Goal: Task Accomplishment & Management: Manage account settings

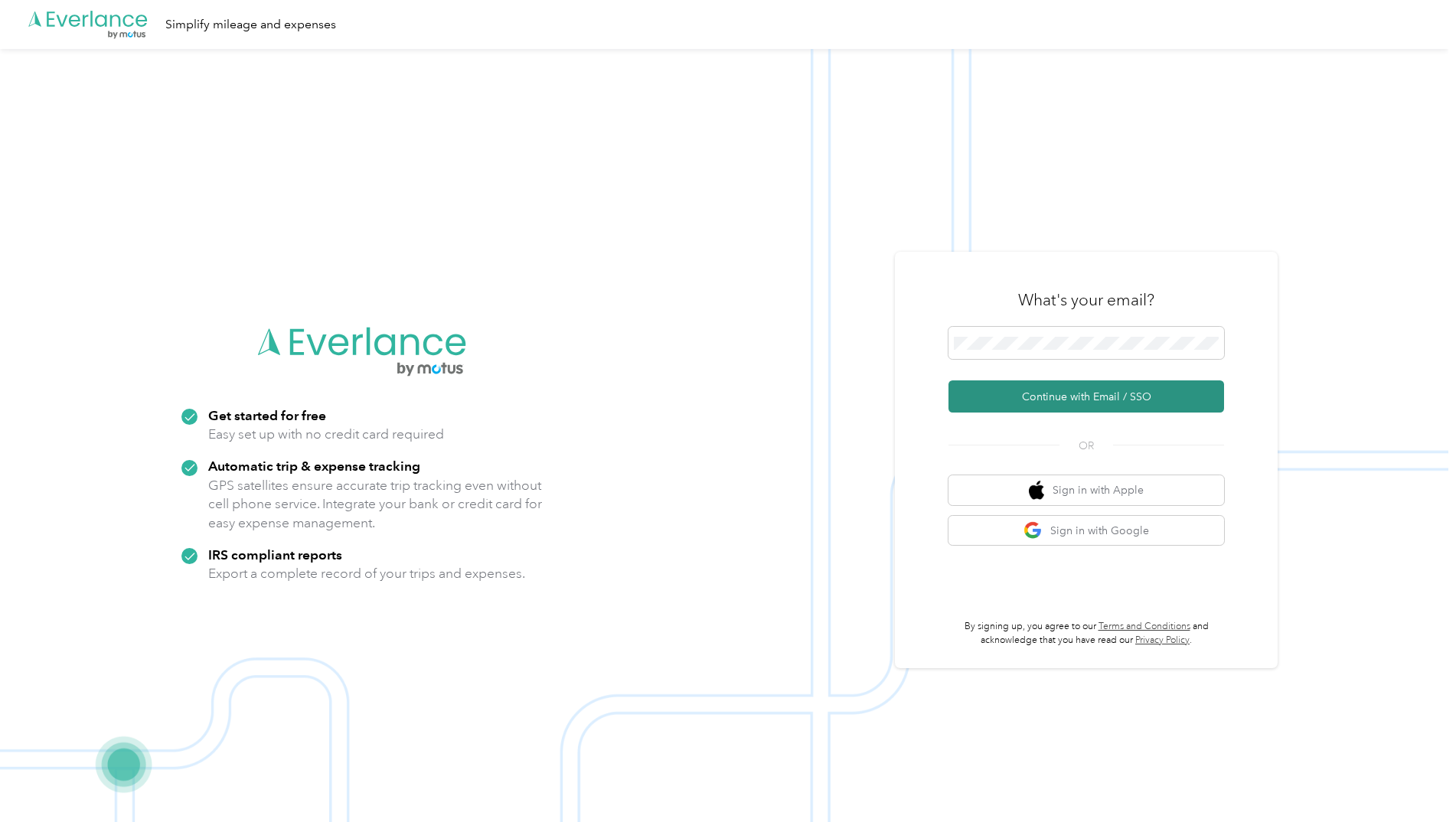
click at [1046, 395] on button "Continue with Email / SSO" at bounding box center [1086, 396] width 275 height 32
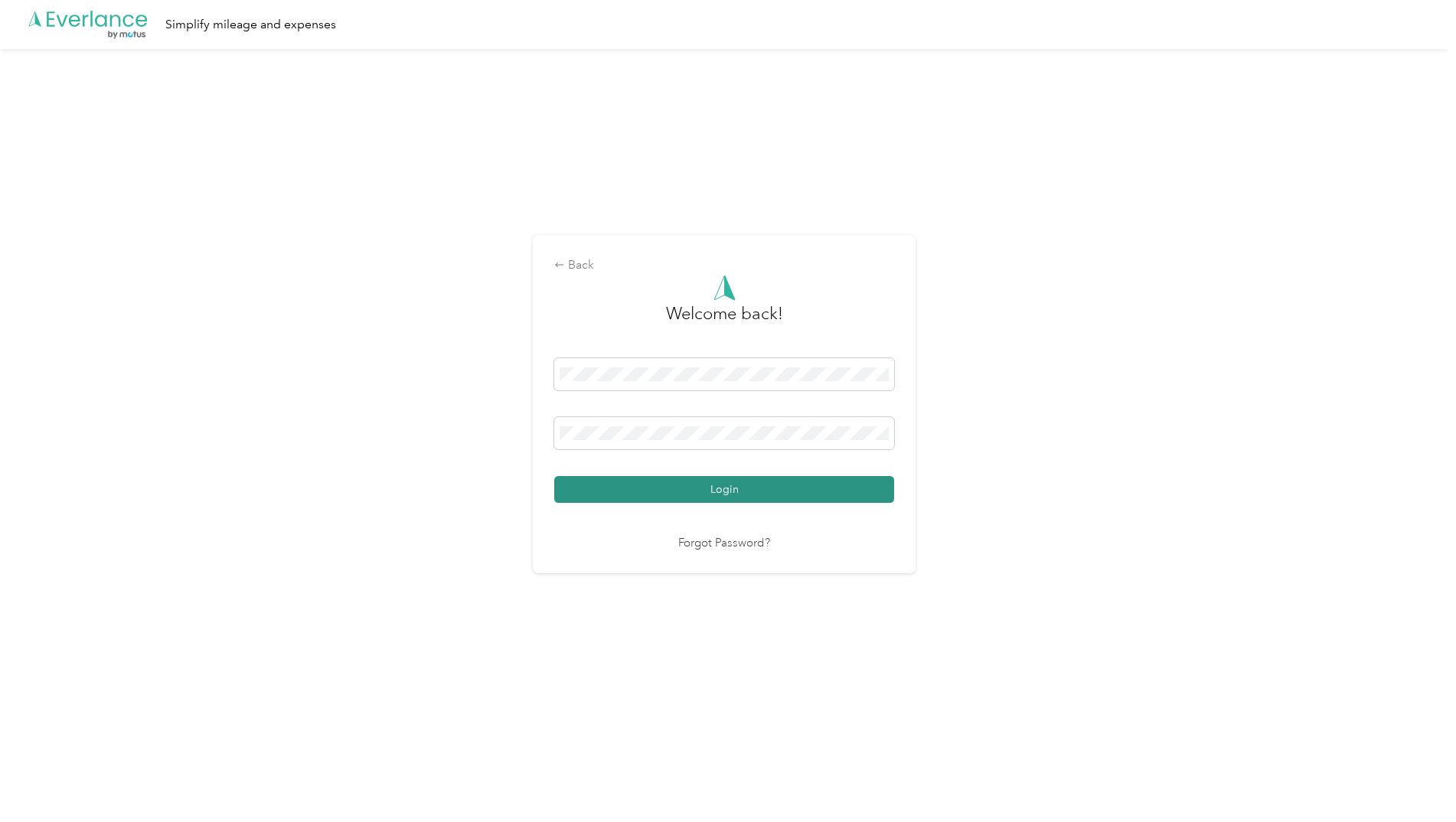
click at [719, 493] on button "Login" at bounding box center [724, 489] width 340 height 27
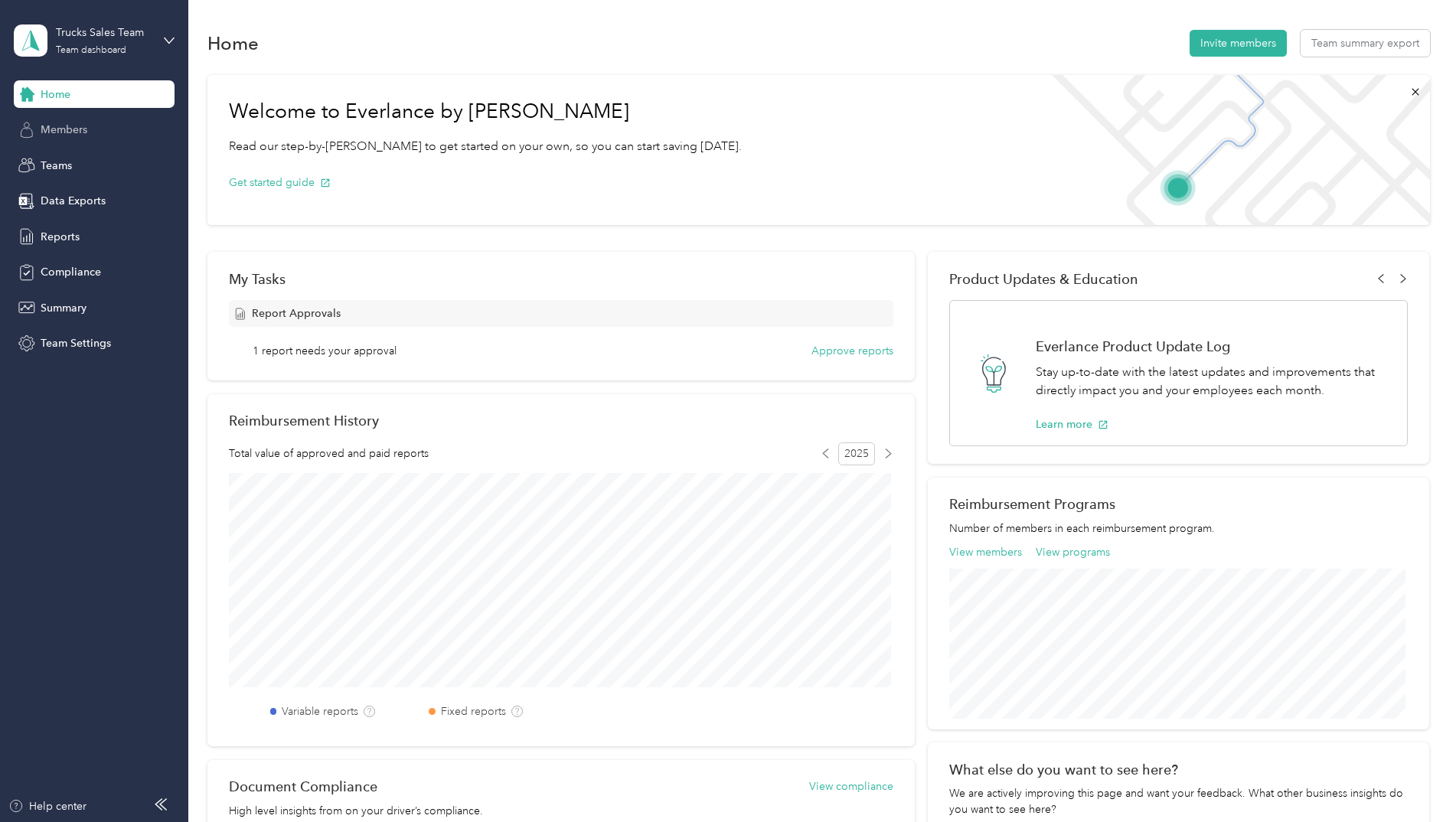
click at [61, 128] on span "Members" at bounding box center [64, 129] width 47 height 16
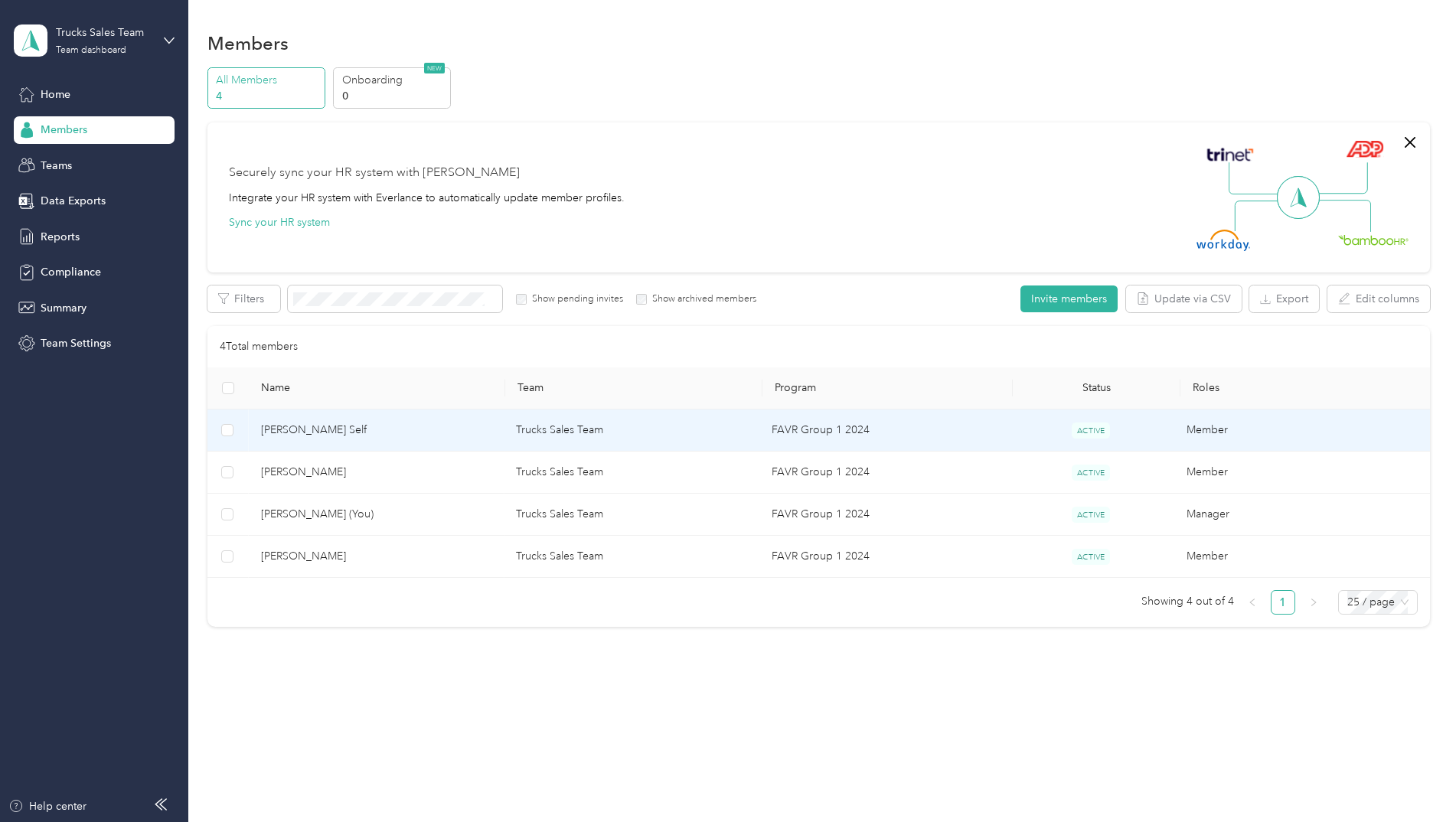
click at [307, 430] on span "[PERSON_NAME] Self" at bounding box center [377, 430] width 231 height 16
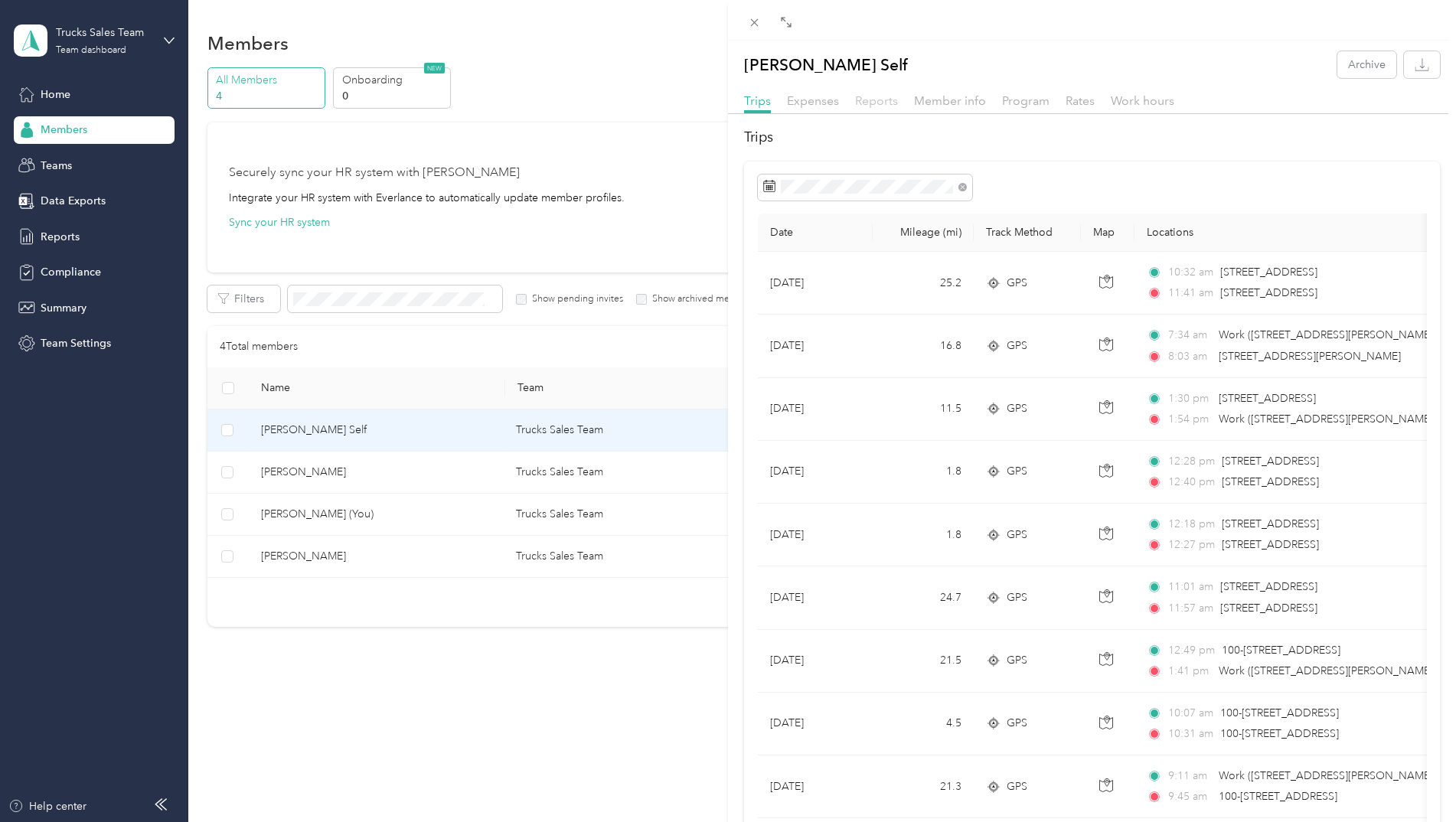
click at [864, 100] on span "Reports" at bounding box center [876, 100] width 43 height 15
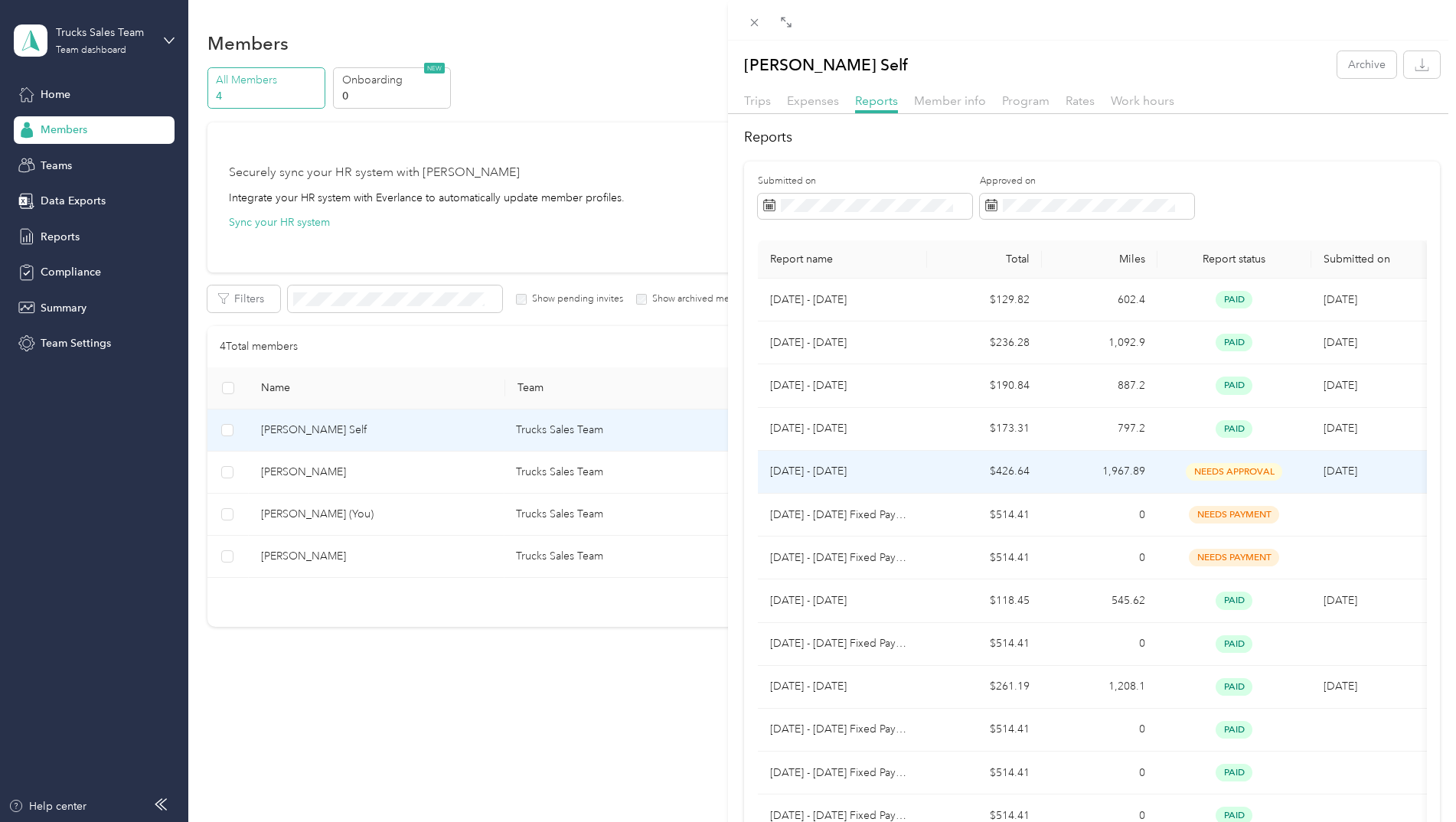
click at [1062, 482] on td "1,967.89" at bounding box center [1099, 472] width 115 height 43
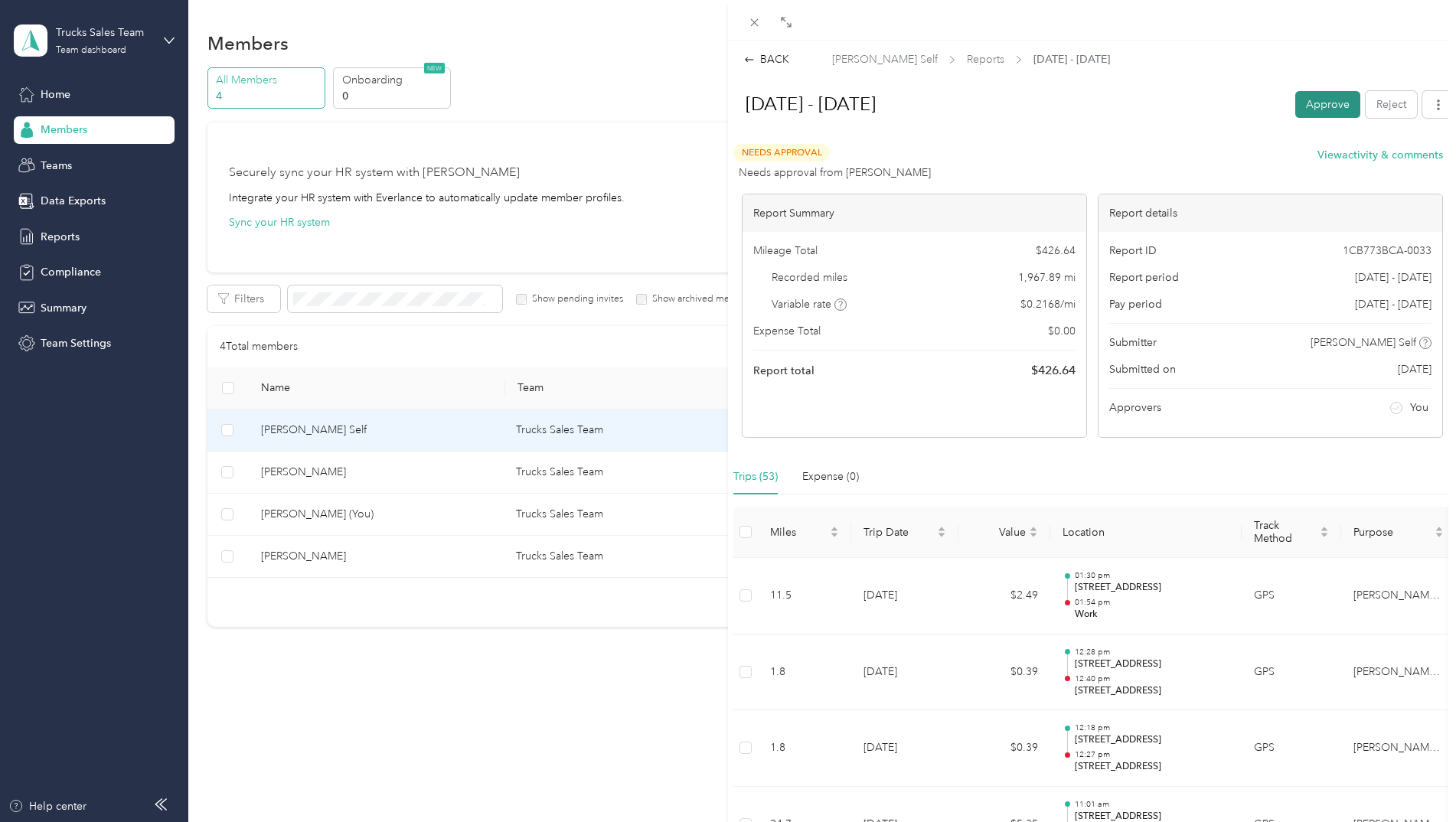
click at [1321, 106] on button "Approve" at bounding box center [1327, 104] width 65 height 27
click at [391, 473] on div "BACK [PERSON_NAME] Self Reports [DATE] - [DATE] [DATE] - [DATE] Unapprove Needs…" at bounding box center [728, 411] width 1456 height 822
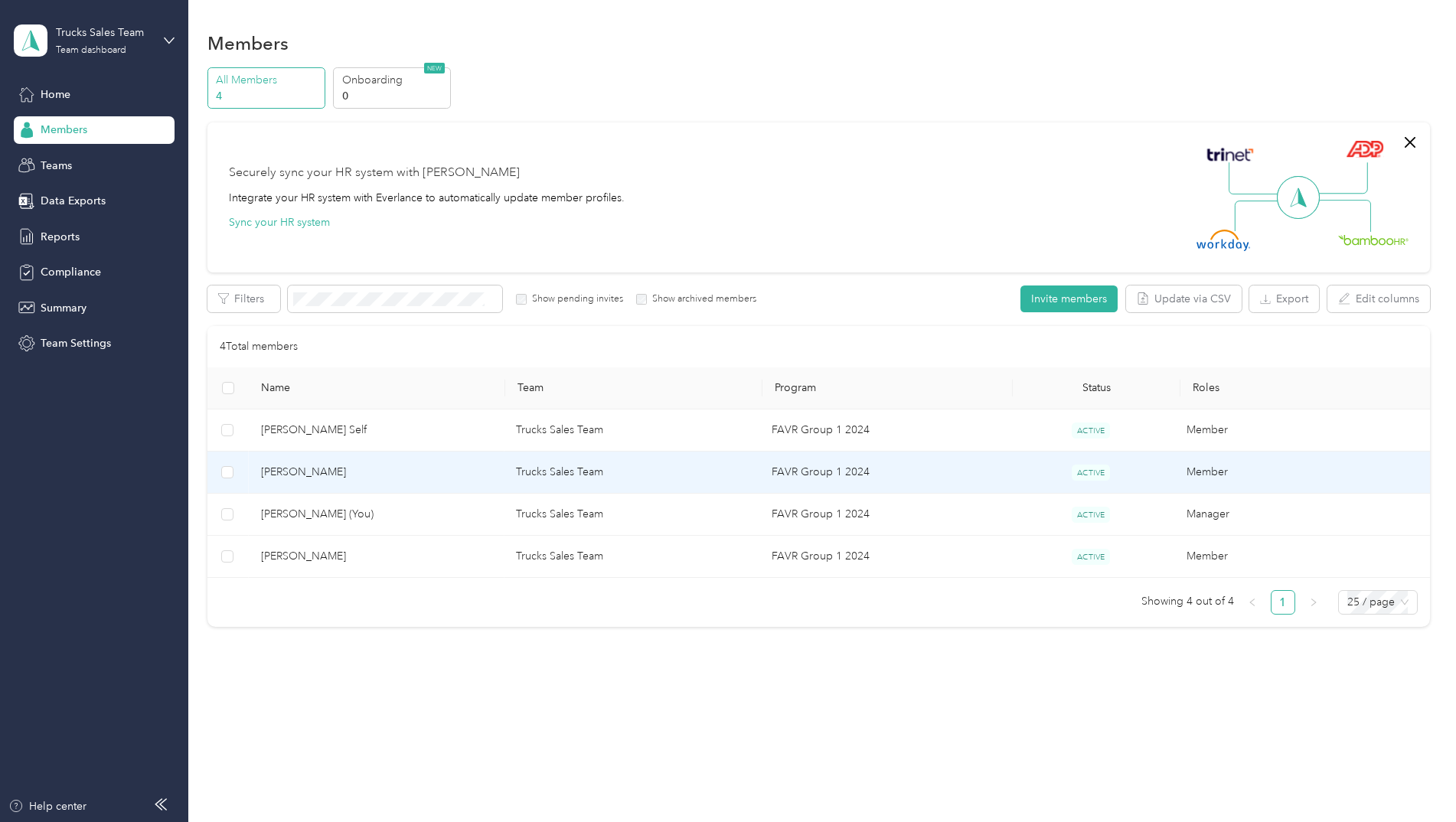
click at [391, 473] on span "[PERSON_NAME]" at bounding box center [377, 471] width 231 height 16
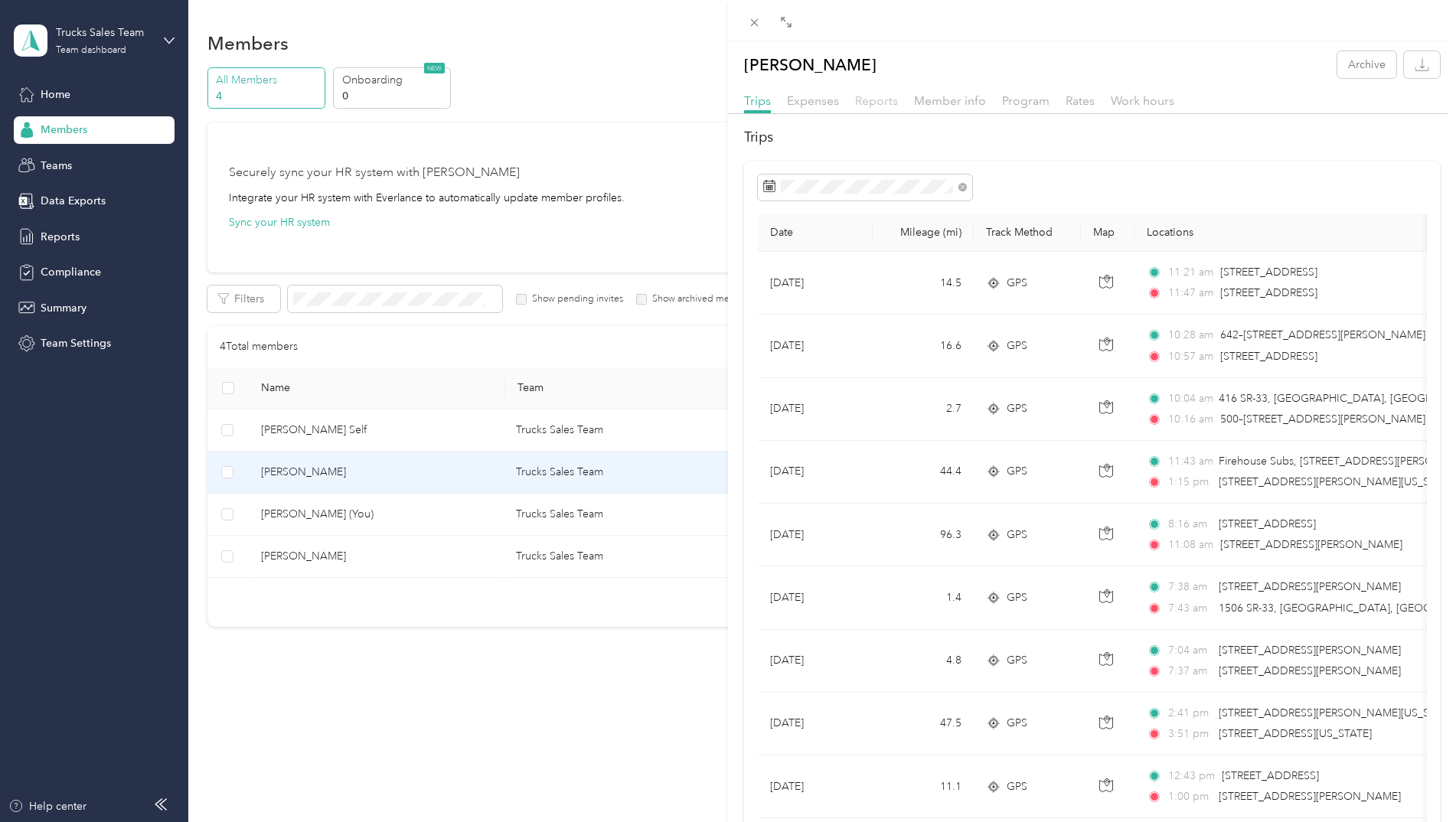
click at [867, 102] on span "Reports" at bounding box center [876, 100] width 43 height 15
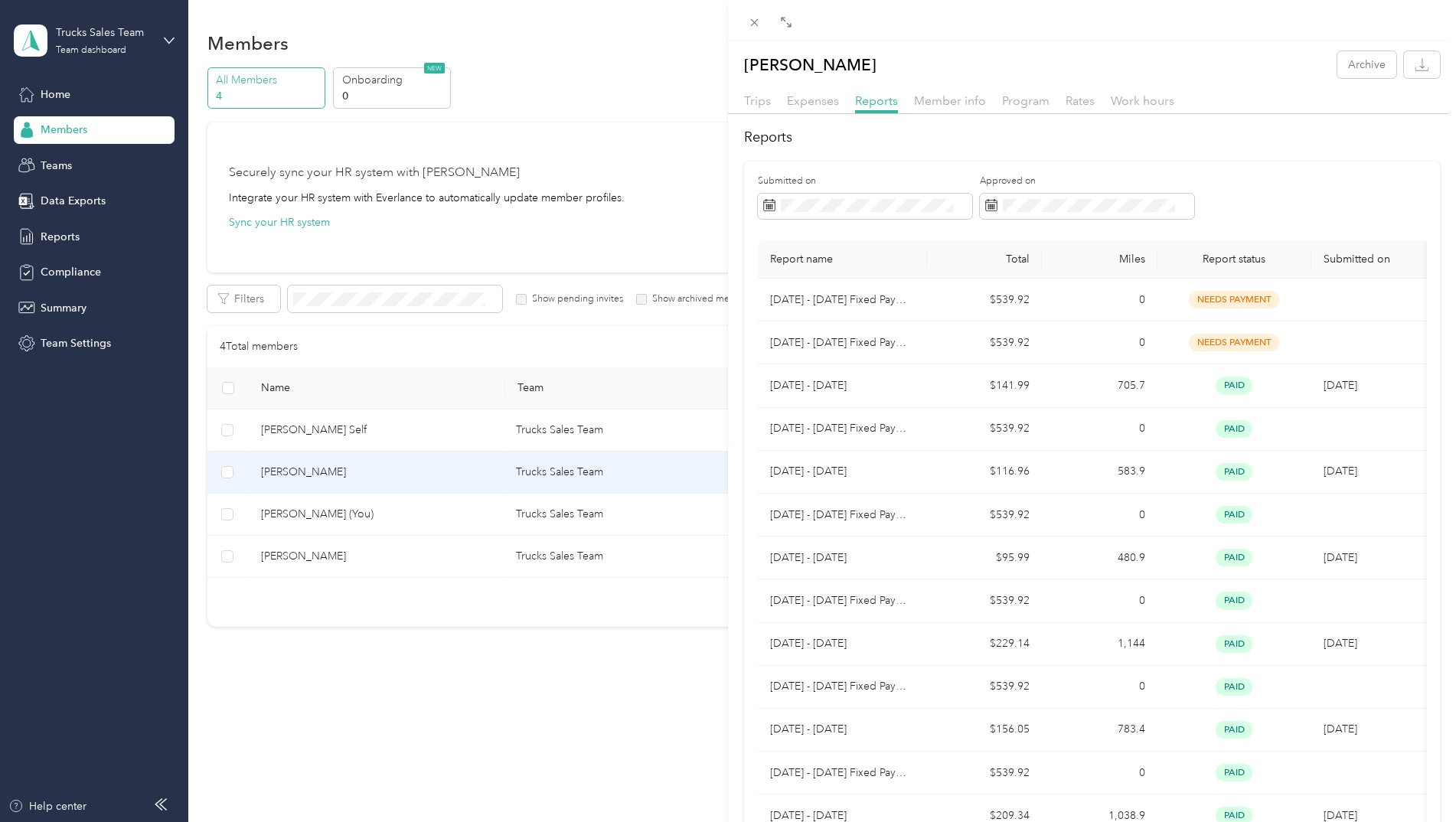
click at [442, 560] on div "[PERSON_NAME] Archive Trips Expenses Reports Member info Program Rates Work hou…" at bounding box center [728, 411] width 1456 height 822
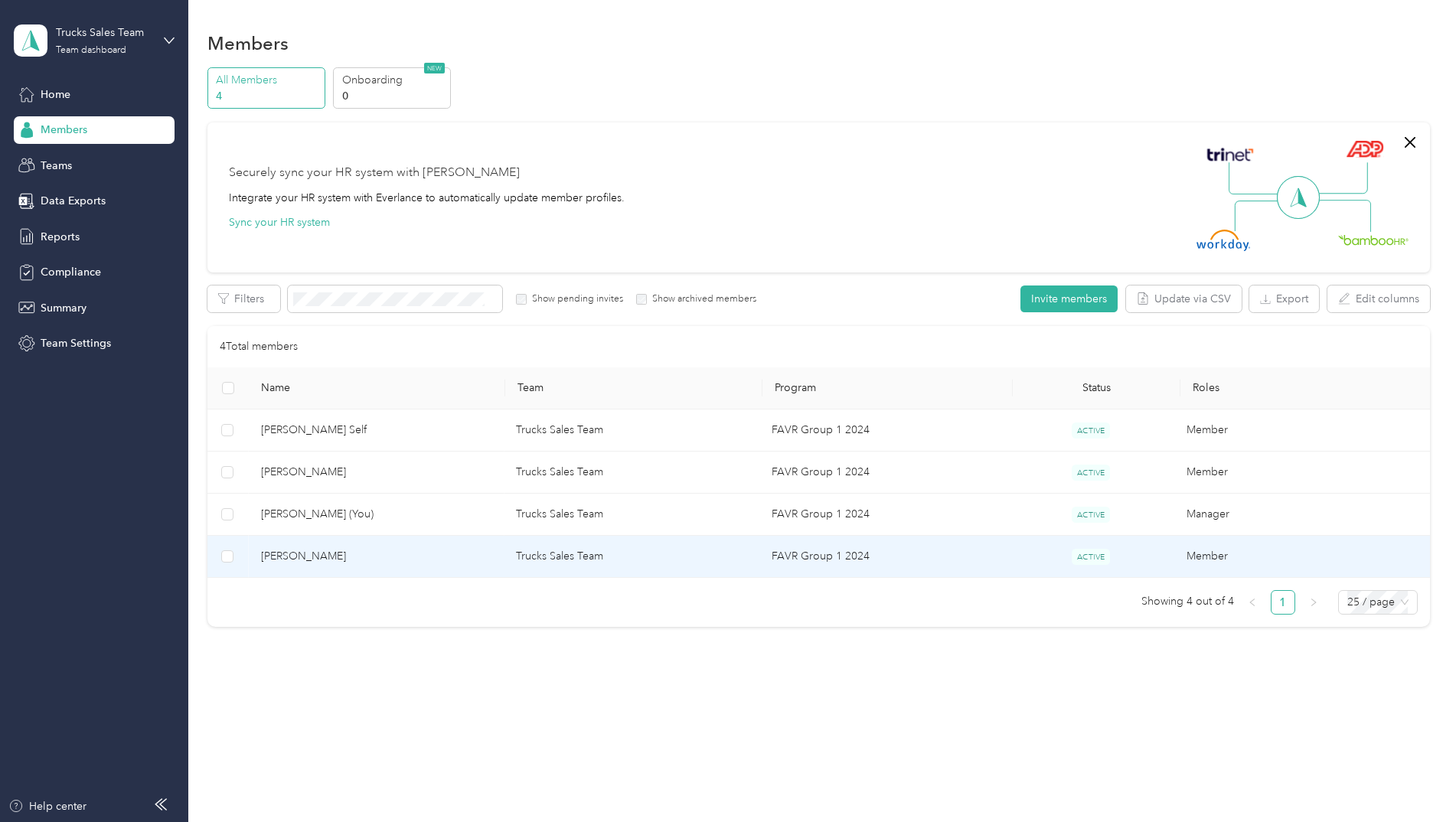
click at [442, 560] on span "[PERSON_NAME]" at bounding box center [377, 556] width 231 height 16
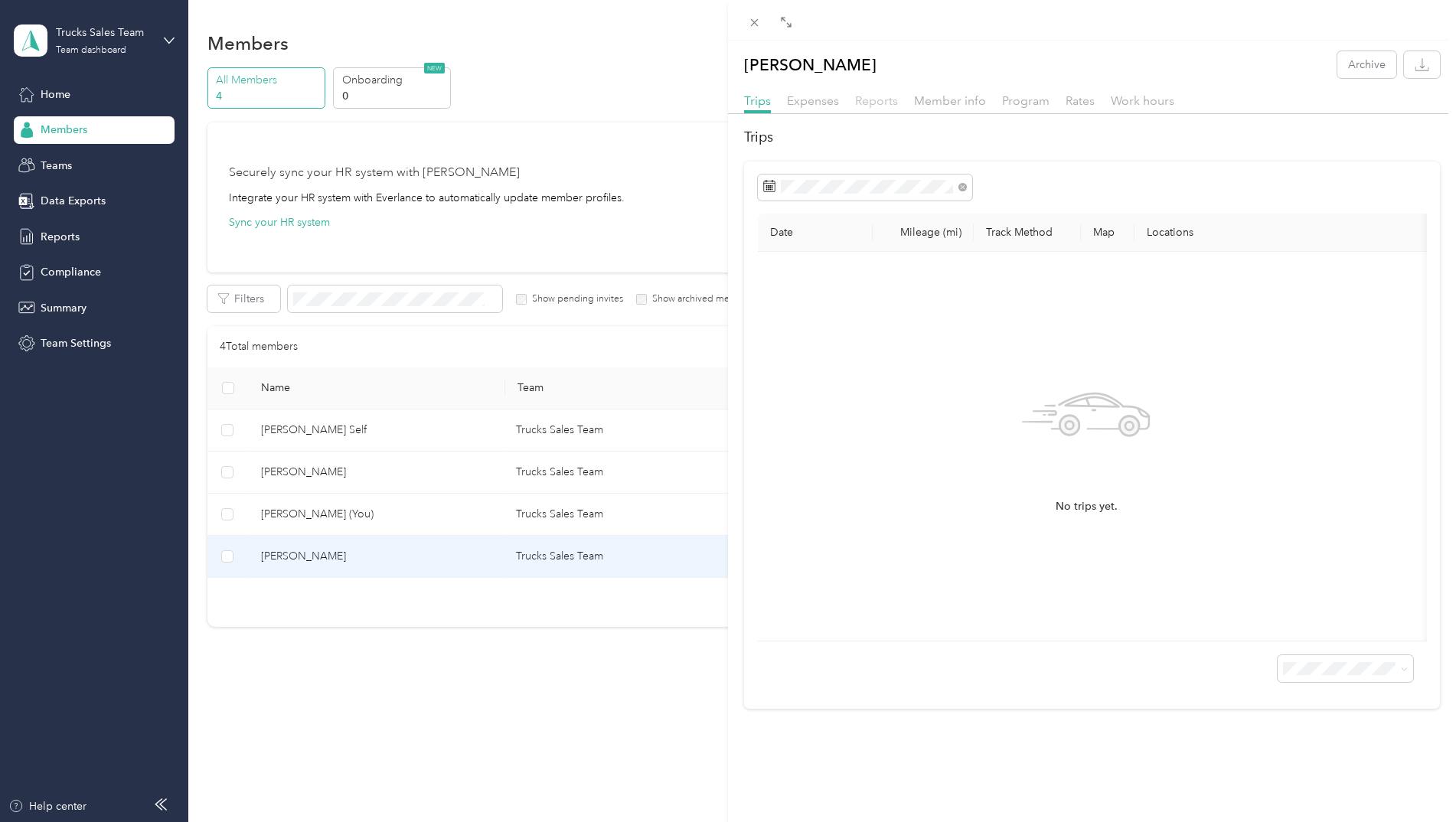
click at [863, 96] on span "Reports" at bounding box center [876, 100] width 43 height 15
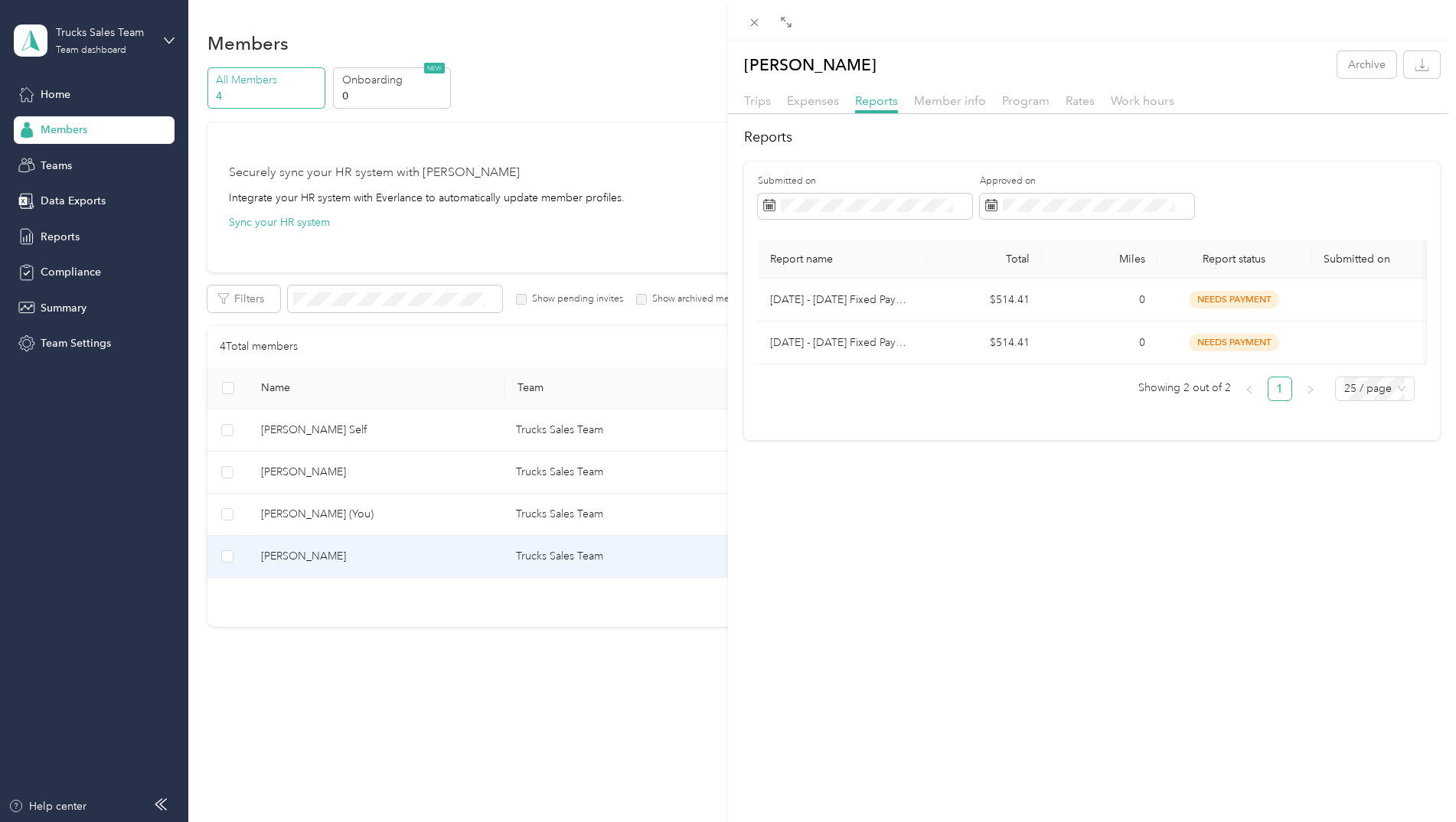
click at [62, 96] on div "[PERSON_NAME] Archive Trips Expenses Reports Member info Program Rates Work hou…" at bounding box center [728, 411] width 1456 height 822
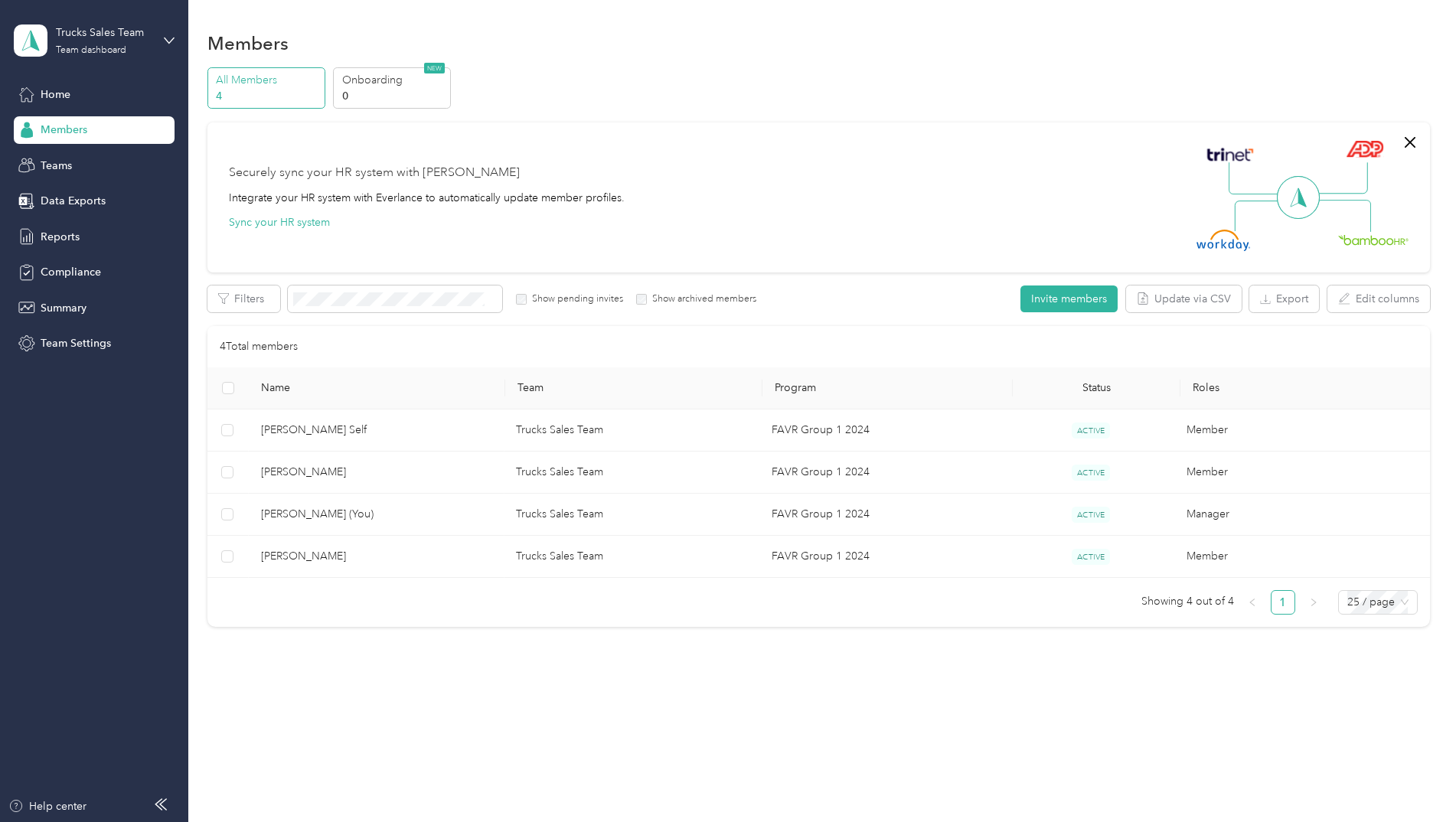
click at [62, 96] on span "Home" at bounding box center [56, 94] width 30 height 16
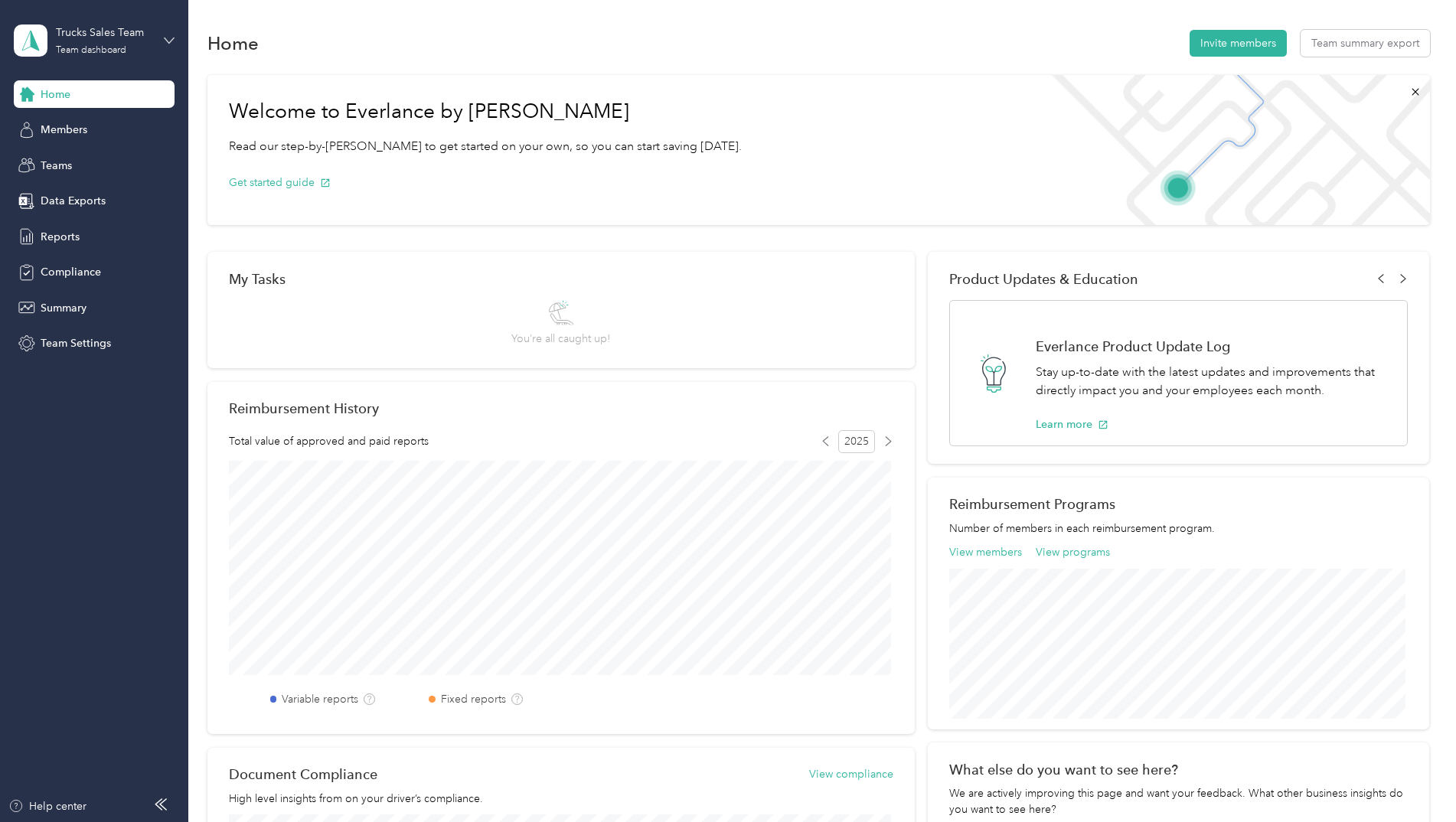
click at [170, 38] on icon at bounding box center [169, 41] width 11 height 11
click at [87, 162] on div "Personal dashboard" at bounding box center [175, 157] width 301 height 27
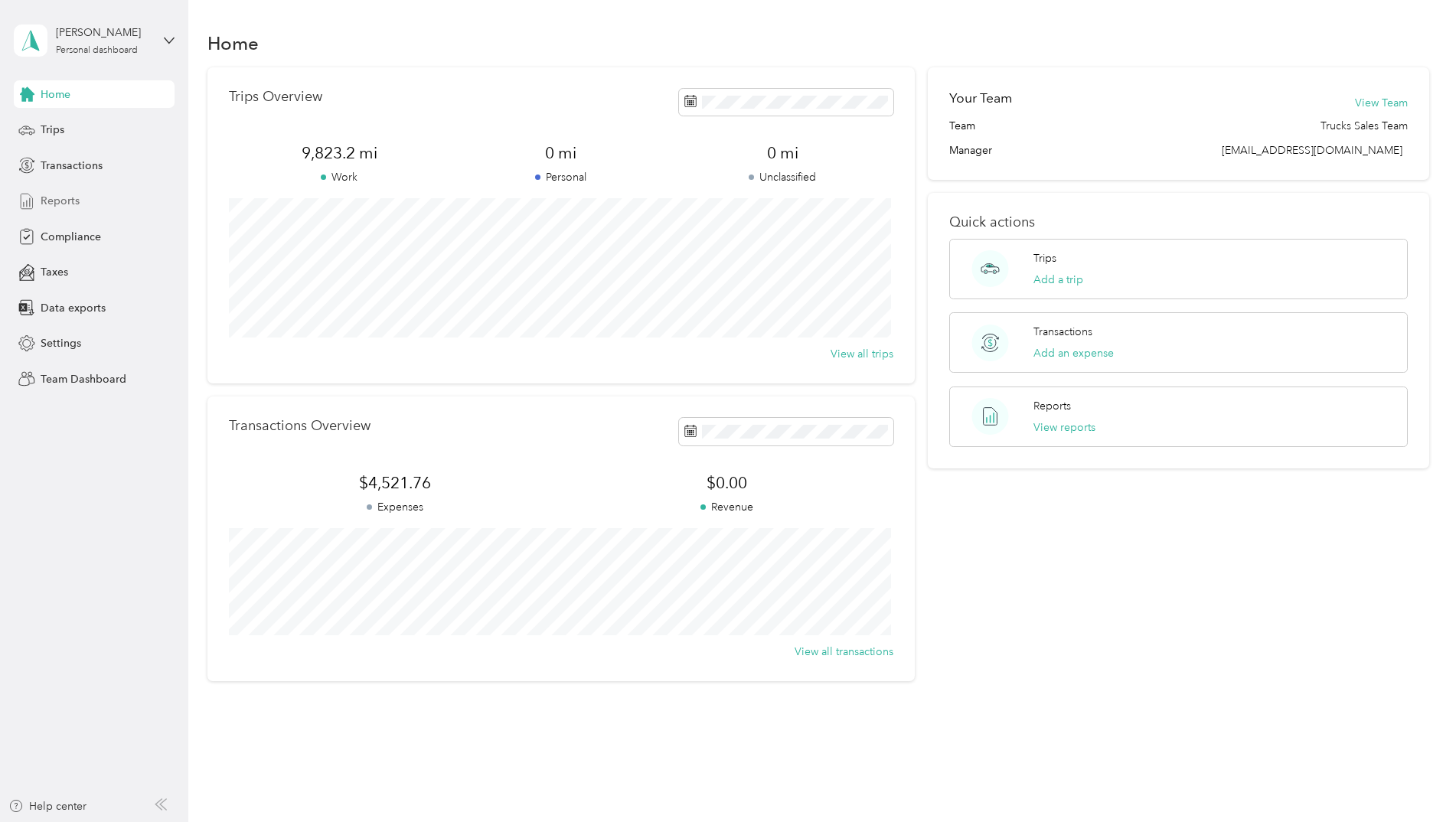
click at [67, 198] on span "Reports" at bounding box center [60, 201] width 39 height 16
